Goal: Navigation & Orientation: Find specific page/section

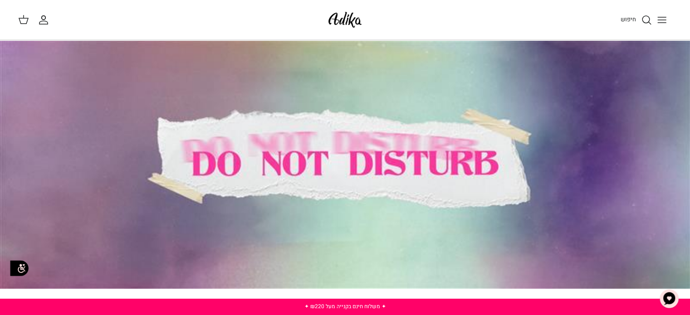
click at [659, 21] on icon "Toggle menu" at bounding box center [661, 20] width 11 height 11
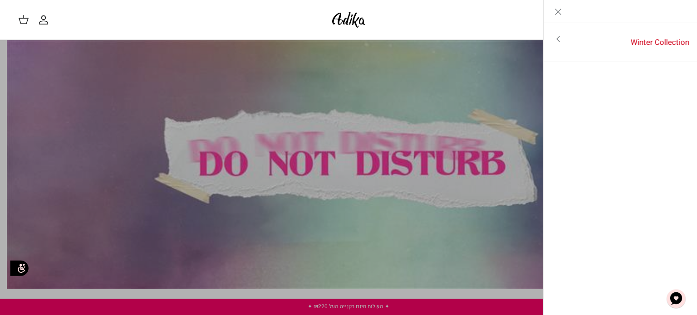
click at [571, 41] on link "Toggle menu" at bounding box center [557, 39] width 29 height 21
click at [575, 41] on link "לכל הפריטים" at bounding box center [620, 40] width 145 height 23
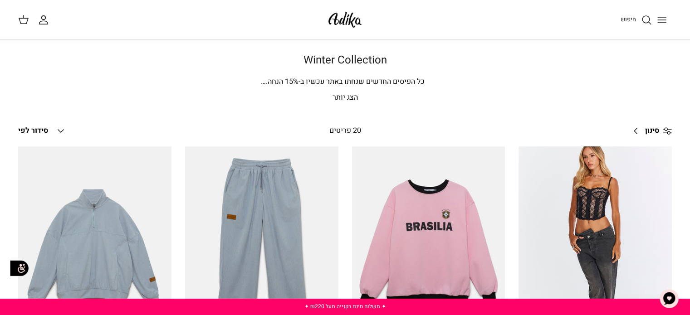
click at [675, 23] on div "חיפוש החשבון שלי חיפוש" at bounding box center [345, 20] width 690 height 40
click at [669, 19] on button "Toggle menu" at bounding box center [662, 20] width 20 height 20
